Goal: Transaction & Acquisition: Obtain resource

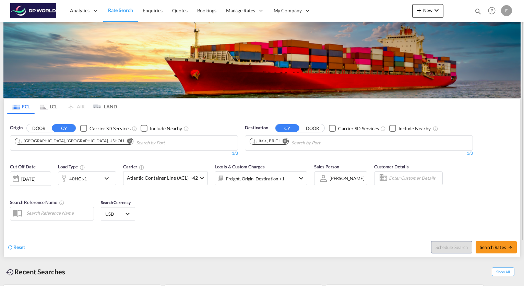
click at [104, 176] on md-icon "icon-chevron-down" at bounding box center [109, 178] width 12 height 8
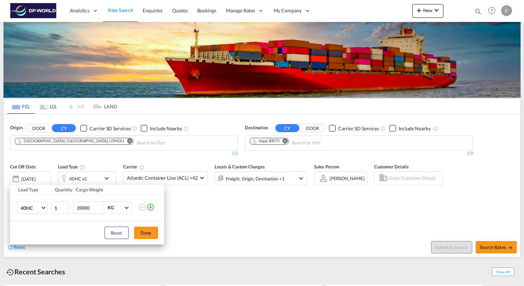
click at [216, 196] on div "Load Type Quantity Cargo Weight 40HC 20GP 40GP 40HC 45HC 20RE 40RE 40HR 20OT 40…" at bounding box center [262, 143] width 524 height 286
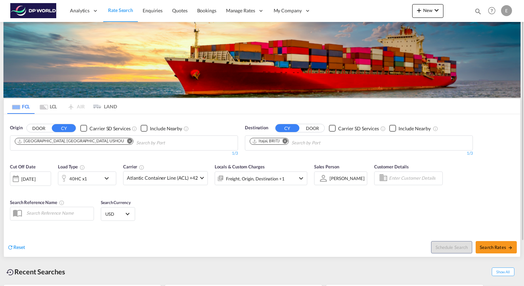
click at [284, 141] on md-icon "Remove" at bounding box center [285, 141] width 5 height 5
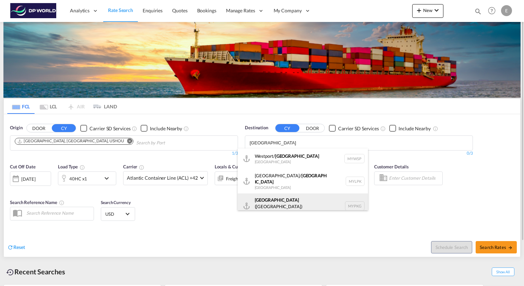
type input "[GEOGRAPHIC_DATA]"
click at [282, 201] on div "[GEOGRAPHIC_DATA] ([GEOGRAPHIC_DATA]) [GEOGRAPHIC_DATA] MYPKG" at bounding box center [303, 206] width 130 height 25
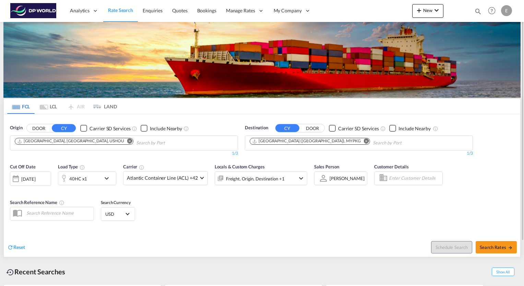
click at [47, 180] on div "[DATE]" at bounding box center [30, 179] width 41 height 14
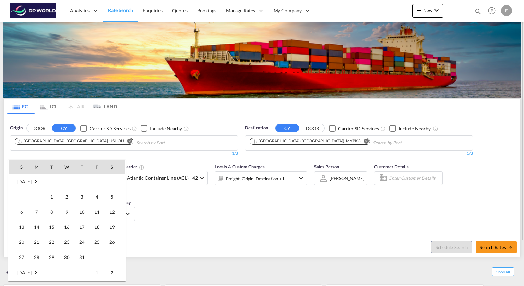
scroll to position [182, 0]
click at [66, 275] on span "1" at bounding box center [67, 273] width 14 height 14
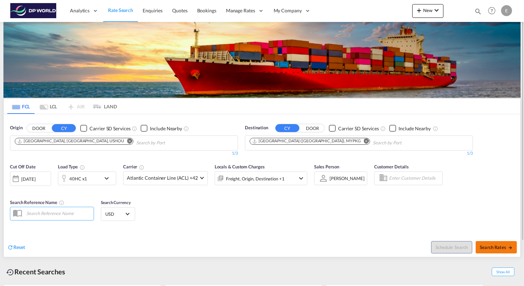
click at [499, 247] on span "Search Rates" at bounding box center [496, 247] width 33 height 5
type input "USHOU to MYPKG / [DATE]"
click at [46, 179] on div "[DATE]" at bounding box center [30, 179] width 41 height 14
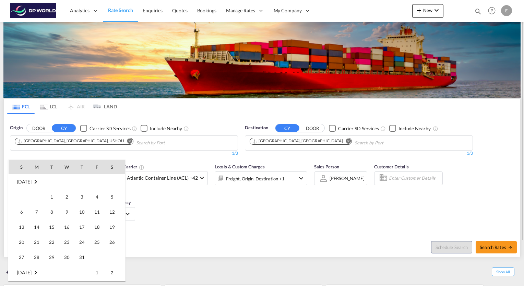
scroll to position [182, 0]
click at [68, 271] on span "1" at bounding box center [67, 273] width 14 height 14
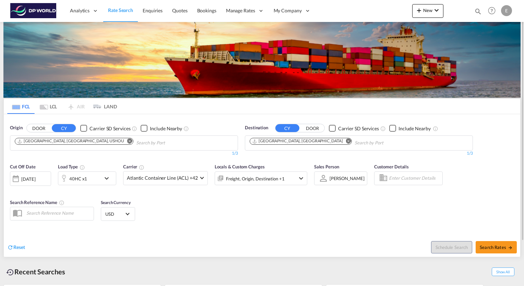
click at [170, 240] on div "Reset" at bounding box center [135, 242] width 257 height 19
click at [496, 247] on span "Search Rates" at bounding box center [496, 247] width 33 height 5
type input "USHOU to CNTAO / 1 Oct 2025"
